Goal: Information Seeking & Learning: Understand process/instructions

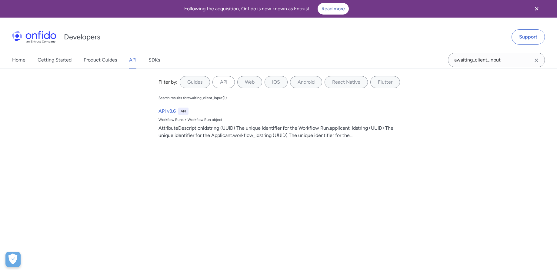
select select "http"
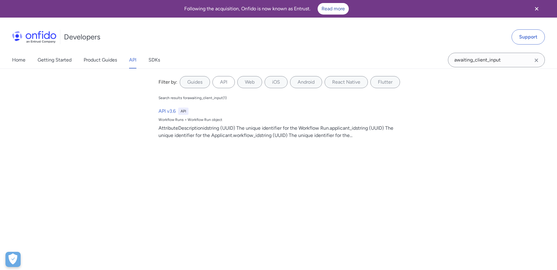
select select "http"
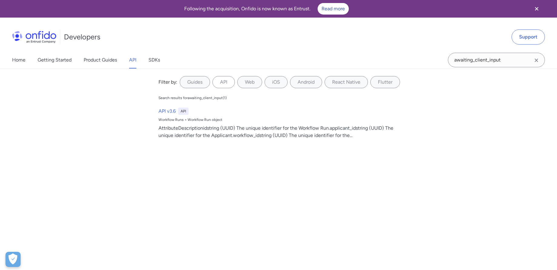
select select "http"
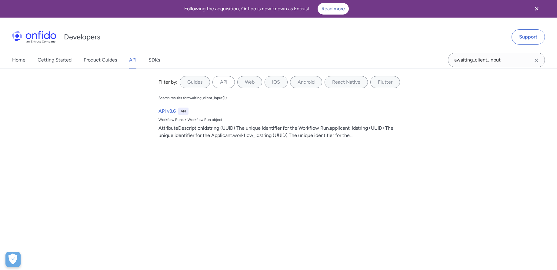
select select "http"
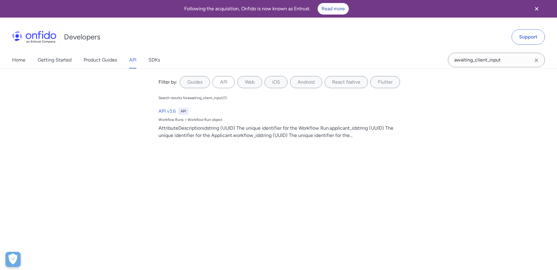
select select "http"
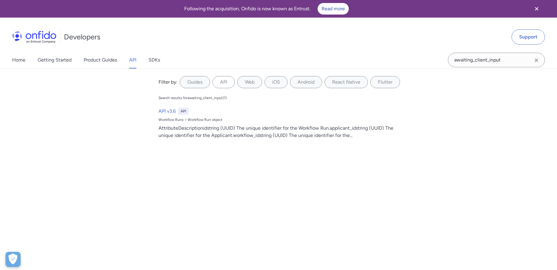
select select "http"
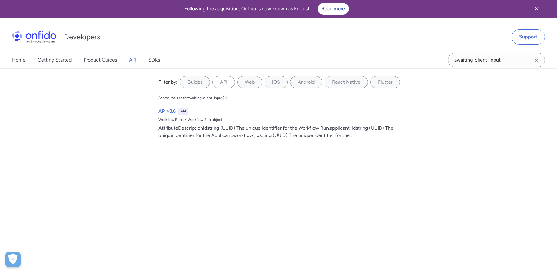
select select "http"
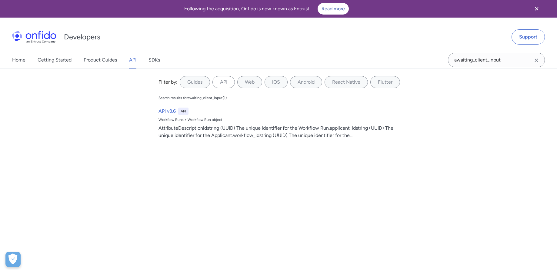
select select "http"
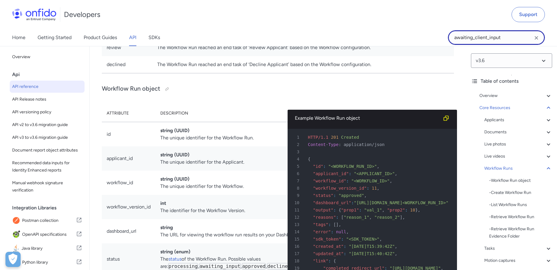
click at [477, 40] on input "awaiting_client_input" at bounding box center [496, 37] width 97 height 15
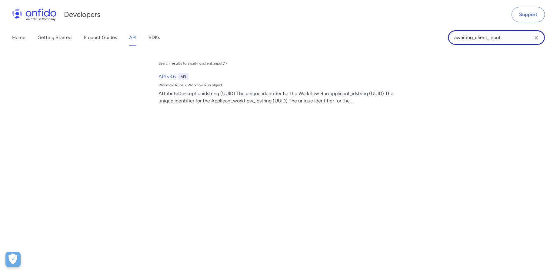
click at [477, 40] on input "awaiting_client_input" at bounding box center [496, 37] width 97 height 15
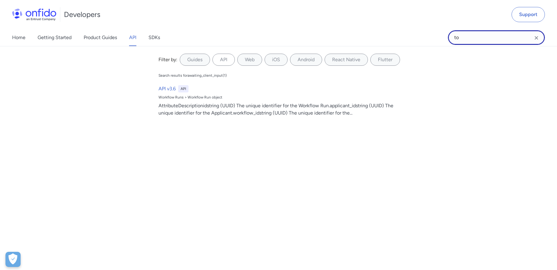
type input "t"
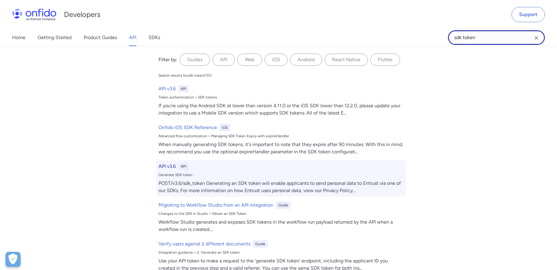
type input "sdk token"
click at [223, 189] on div "POST/v3.6/sdk_token Generating an SDK token will enable applicants to send pers…" at bounding box center [280, 187] width 245 height 15
click at [362, 184] on div "POST/v3.6/sdk_token Generating an SDK token will enable applicants to send pers…" at bounding box center [280, 187] width 245 height 15
click at [355, 189] on div "POST/v3.6/sdk_token Generating an SDK token will enable applicants to send pers…" at bounding box center [280, 187] width 245 height 15
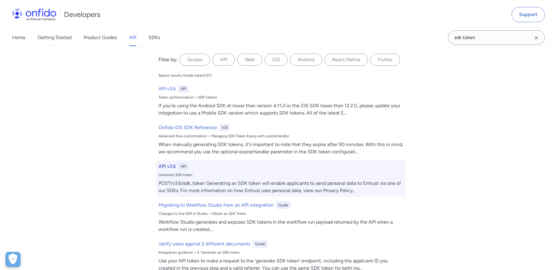
click at [357, 178] on div "API v3.6 API Generate SDK token POST/v3.6/sdk_token Generating an SDK token wil…" at bounding box center [281, 178] width 250 height 36
click at [302, 185] on div "POST/v3.6/sdk_token Generating an SDK token will enable applicants to send pers…" at bounding box center [280, 187] width 245 height 15
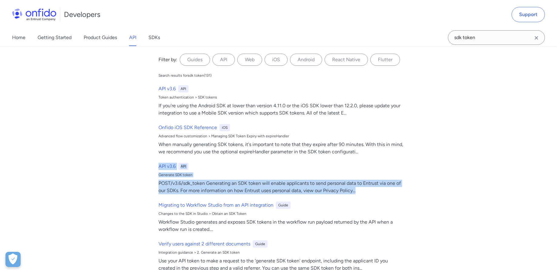
drag, startPoint x: 301, startPoint y: 185, endPoint x: 458, endPoint y: 0, distance: 242.5
click at [0, 0] on div "Developers Support Home Getting Started Product Guides API SDKs sdk token sdk t…" at bounding box center [278, 23] width 557 height 46
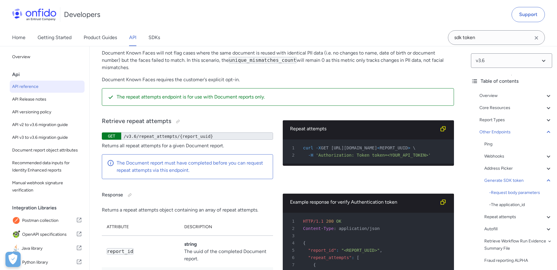
scroll to position [51818, 0]
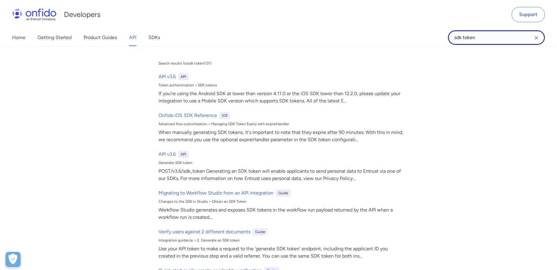
click at [477, 38] on input "sdk token" at bounding box center [496, 37] width 97 height 15
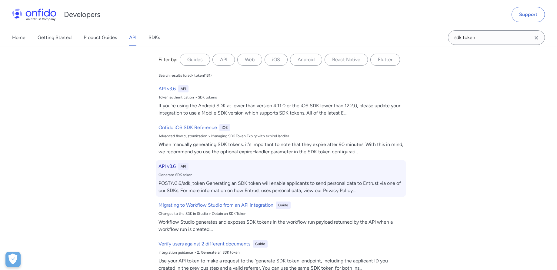
click at [222, 170] on div "API v3.6 API Generate SDK token POST/v3.6/sdk_token Generating an SDK token wil…" at bounding box center [281, 178] width 250 height 36
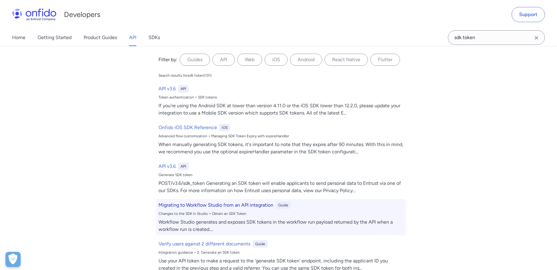
scroll to position [51747, 0]
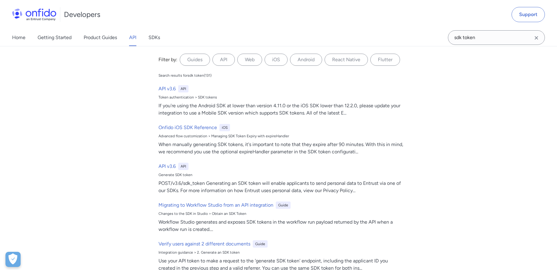
click at [532, 37] on icon "Clear search field button" at bounding box center [535, 37] width 7 height 7
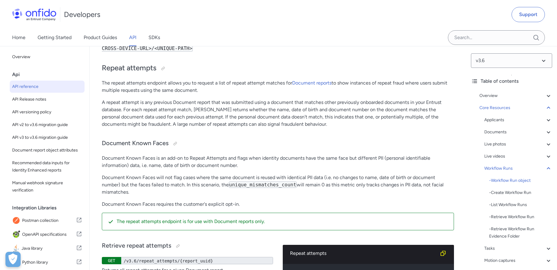
scroll to position [13860, 0]
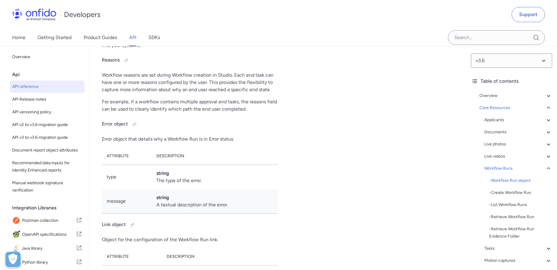
drag, startPoint x: 198, startPoint y: 135, endPoint x: 260, endPoint y: 147, distance: 63.2
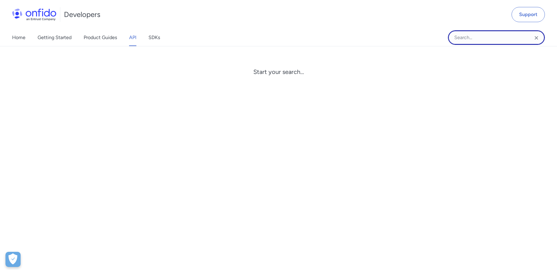
click at [473, 38] on input "Onfido search input field" at bounding box center [496, 37] width 97 height 15
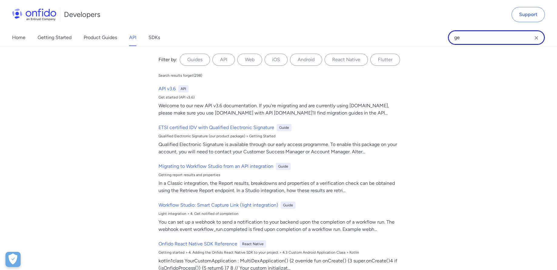
type input "g"
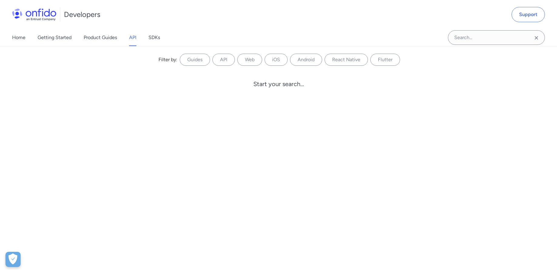
click at [124, 38] on div "Home Getting Started Product Guides API SDKs" at bounding box center [92, 37] width 184 height 17
click at [139, 38] on div "Home Getting Started Product Guides API SDKs" at bounding box center [92, 37] width 184 height 17
click at [134, 39] on link "API" at bounding box center [132, 37] width 7 height 17
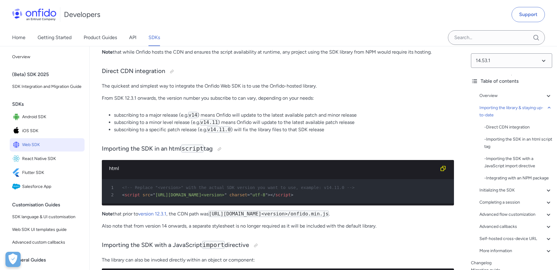
scroll to position [650, 0]
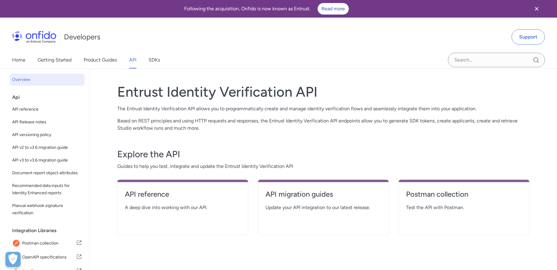
click at [139, 204] on span "A deep dive into working with our API." at bounding box center [183, 207] width 116 height 7
click at [148, 199] on link "API reference" at bounding box center [183, 196] width 116 height 15
select select "http"
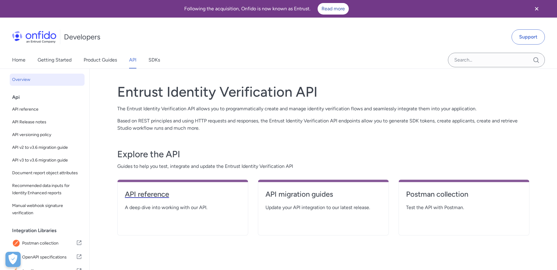
select select "http"
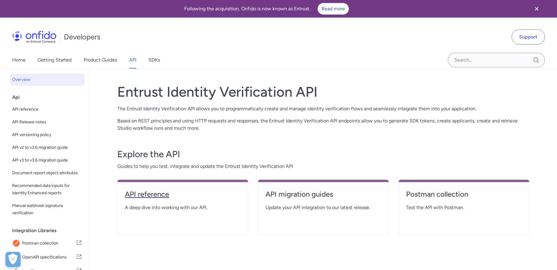
select select "http"
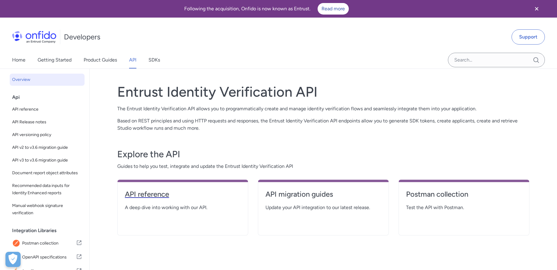
select select "http"
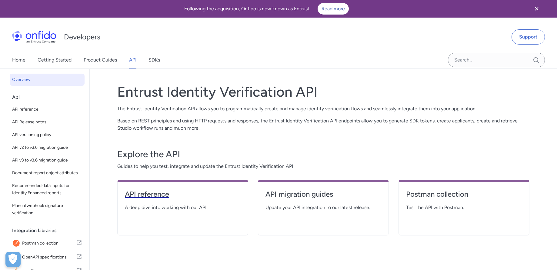
select select "http"
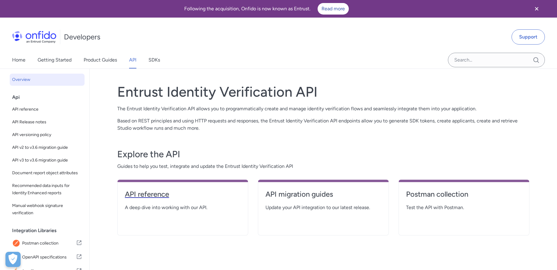
select select "http"
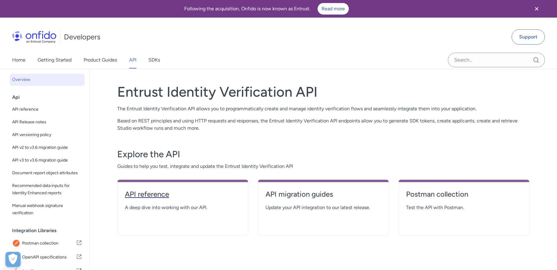
select select "http"
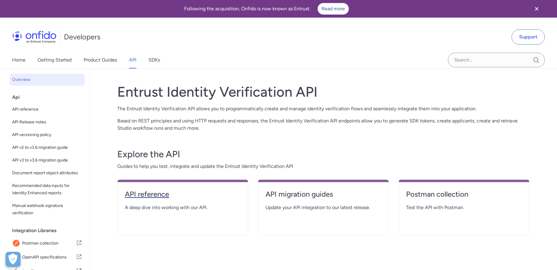
select select "http"
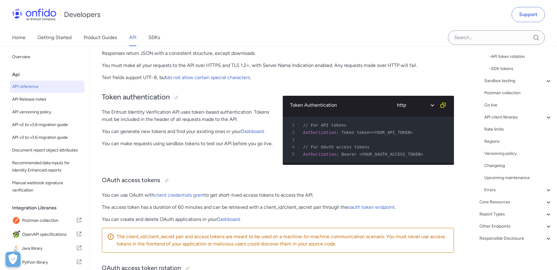
scroll to position [125, 0]
click at [509, 203] on div "Core Resources" at bounding box center [515, 200] width 73 height 7
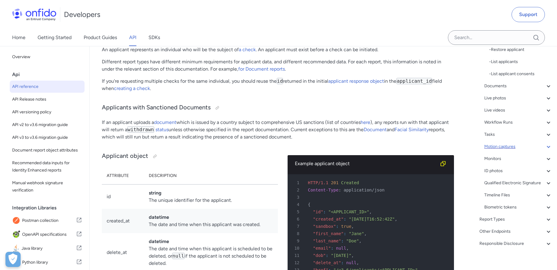
scroll to position [200, 0]
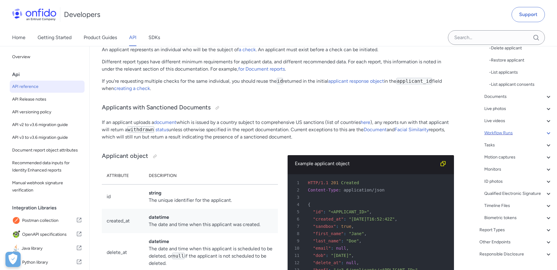
click at [512, 132] on div "Workflow Runs" at bounding box center [518, 132] width 68 height 7
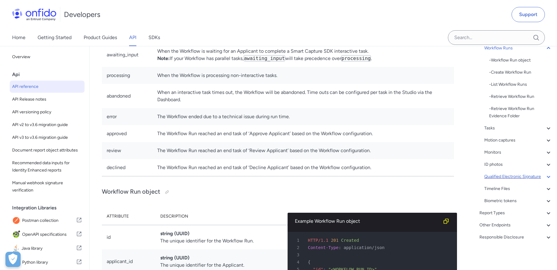
scroll to position [27, 0]
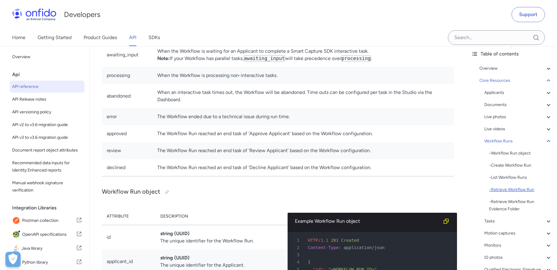
click at [518, 189] on div "- Retrieve Workflow Run" at bounding box center [520, 189] width 63 height 7
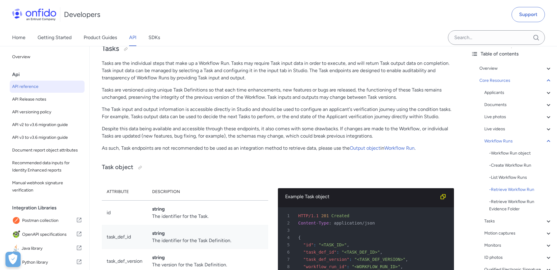
drag, startPoint x: 175, startPoint y: 124, endPoint x: 225, endPoint y: 139, distance: 52.0
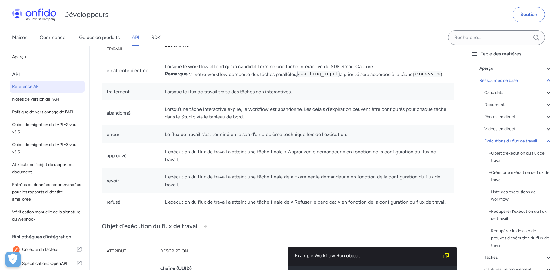
scroll to position [13243, 0]
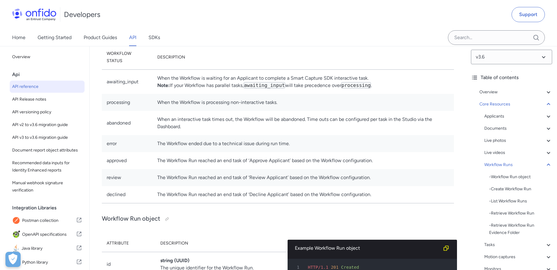
scroll to position [9, 0]
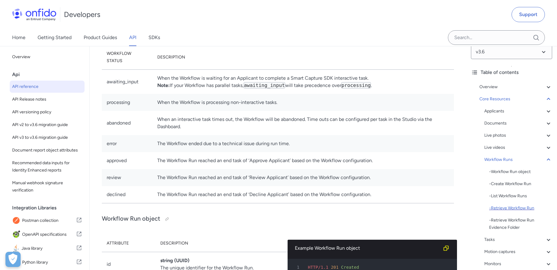
click at [521, 210] on div "- Retrieve Workflow Run" at bounding box center [520, 207] width 63 height 7
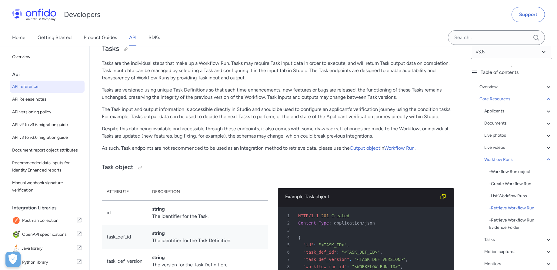
scroll to position [1, 0]
drag, startPoint x: 225, startPoint y: 85, endPoint x: 143, endPoint y: 91, distance: 82.3
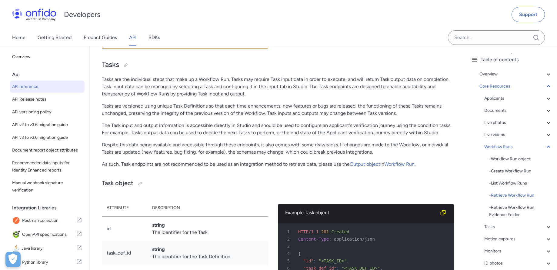
scroll to position [24, 0]
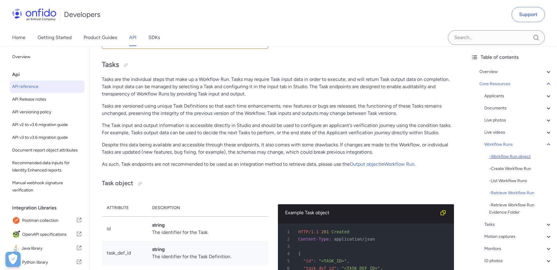
click at [529, 155] on div "- Workflow Run object" at bounding box center [520, 156] width 63 height 7
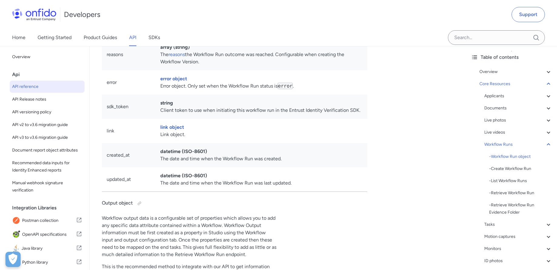
scroll to position [13608, 0]
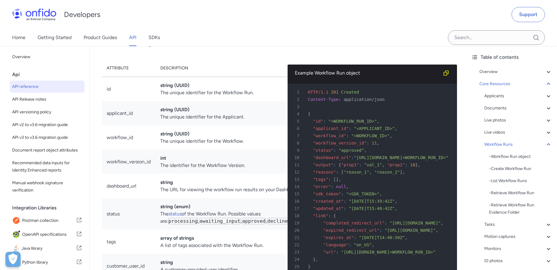
scroll to position [13369, 0]
drag, startPoint x: 182, startPoint y: 151, endPoint x: 154, endPoint y: 140, distance: 29.5
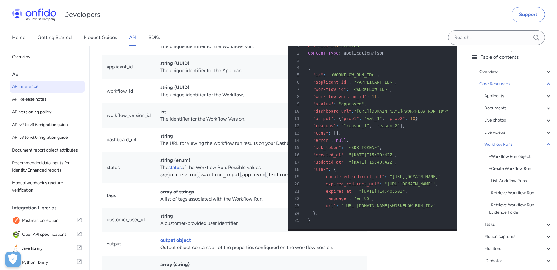
scroll to position [13413, 0]
